Goal: Information Seeking & Learning: Learn about a topic

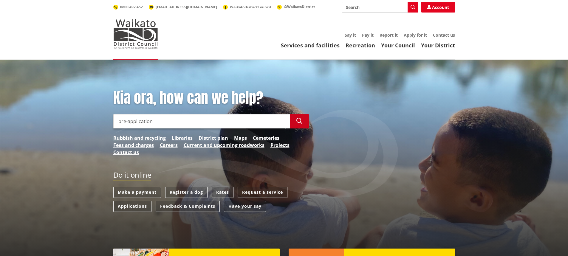
type input "pre-application"
click at [301, 121] on icon "button" at bounding box center [299, 121] width 6 height 6
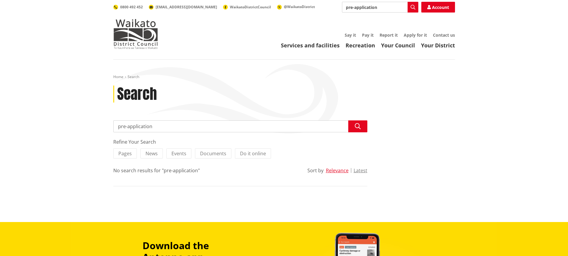
click at [120, 126] on input "pre-application" at bounding box center [240, 126] width 254 height 12
type input "Pre-application"
click at [356, 125] on icon "button" at bounding box center [358, 126] width 6 height 6
click at [154, 126] on input "Pre-application" at bounding box center [240, 126] width 254 height 12
click at [126, 125] on input "Pre-application" at bounding box center [240, 126] width 254 height 12
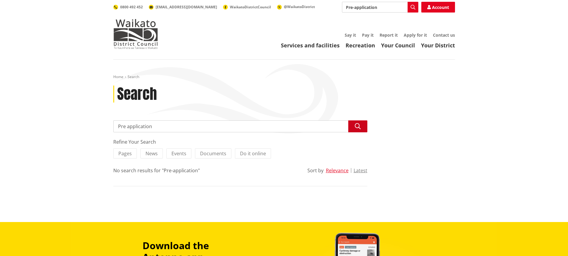
type input "Pre application"
click at [359, 125] on icon "button" at bounding box center [358, 126] width 6 height 6
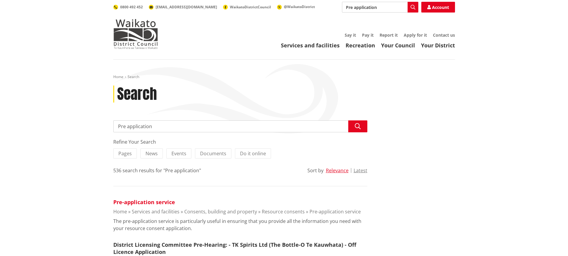
click at [166, 201] on link "Pre-application service" at bounding box center [144, 202] width 62 height 7
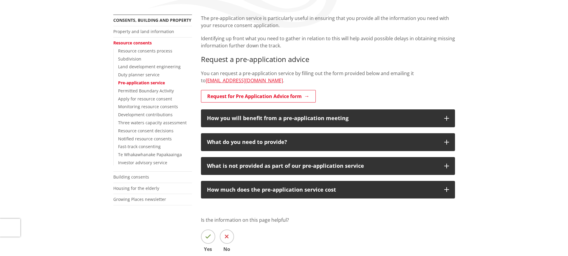
scroll to position [149, 0]
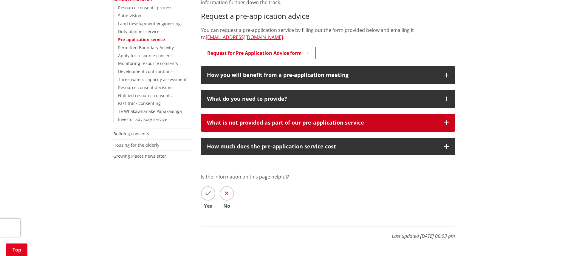
click at [449, 120] on button "What is not provided as part of our pre-application service" at bounding box center [328, 123] width 254 height 18
